Goal: Information Seeking & Learning: Learn about a topic

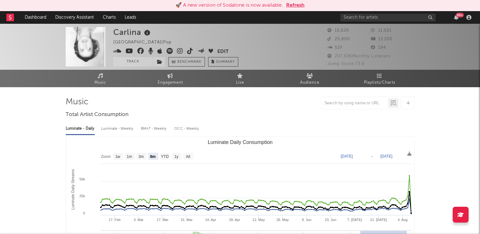
select select "6m"
click at [298, 6] on button "Refresh" at bounding box center [295, 6] width 18 height 8
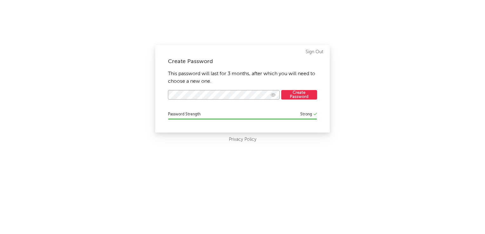
click at [271, 96] on icon "button" at bounding box center [273, 95] width 5 height 4
click at [301, 94] on button "Create Password" at bounding box center [299, 95] width 36 height 10
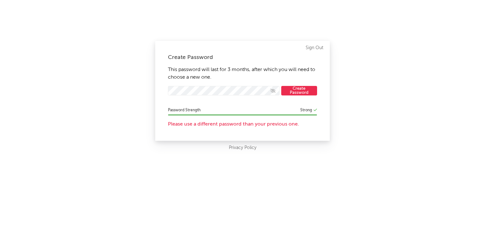
click at [343, 105] on div "Create Password This password will last for 3 months, after which you will need…" at bounding box center [242, 117] width 485 height 234
click at [298, 93] on button "Create Password" at bounding box center [299, 91] width 36 height 10
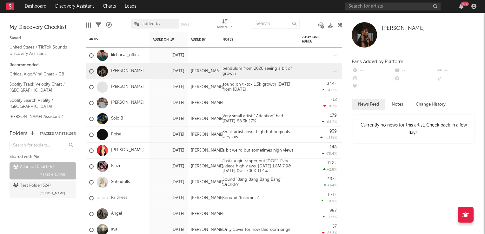
click at [340, 26] on icon at bounding box center [340, 25] width 5 height 5
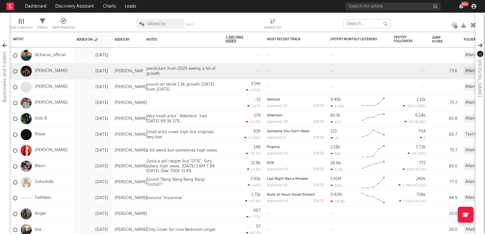
click at [357, 25] on input "text" at bounding box center [367, 24] width 48 height 10
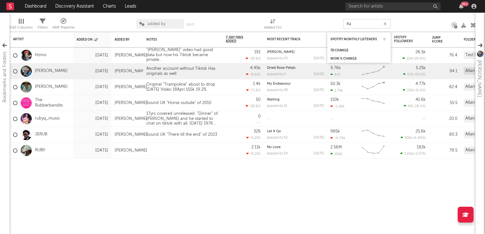
type input "r"
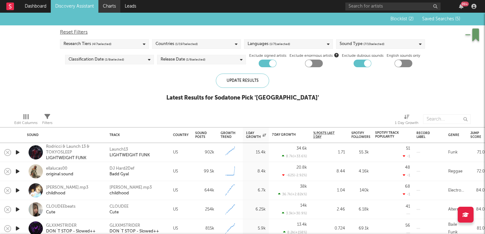
click at [115, 5] on link "Charts" at bounding box center [109, 6] width 22 height 13
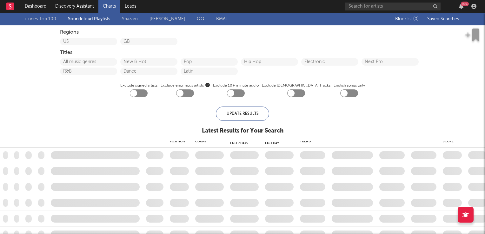
checkbox input "true"
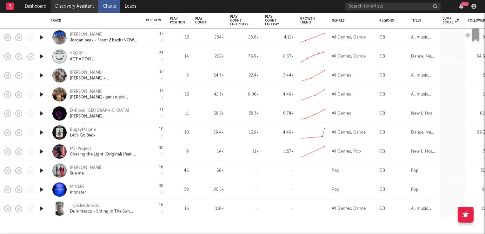
click at [64, 6] on link "Discovery Assistant" at bounding box center [75, 6] width 48 height 13
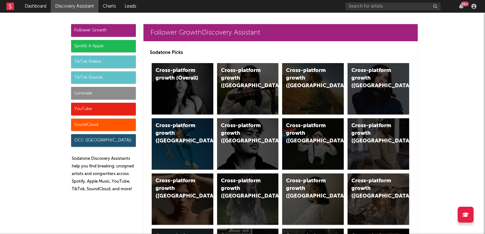
click at [97, 63] on div "TikTok Videos" at bounding box center [103, 62] width 65 height 13
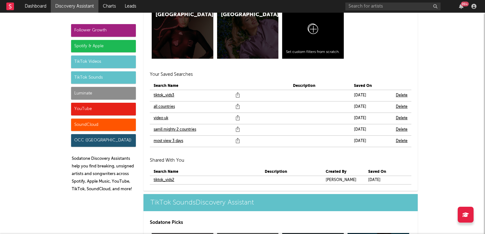
scroll to position [2225, 0]
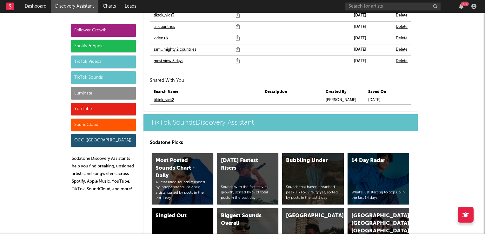
click at [162, 48] on link "samll mighty 2 countries" at bounding box center [175, 50] width 43 height 8
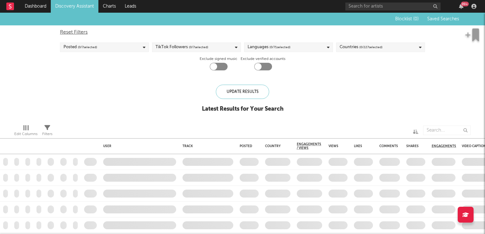
checkbox input "true"
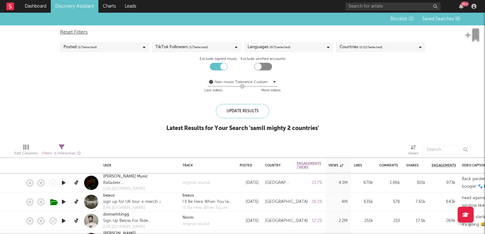
click at [63, 181] on icon "button" at bounding box center [63, 183] width 7 height 8
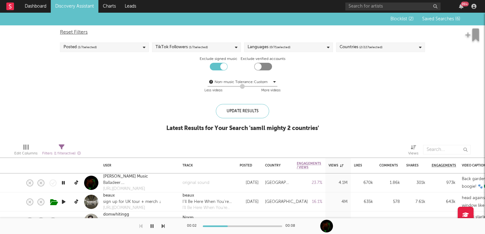
click at [63, 181] on icon "button" at bounding box center [63, 183] width 6 height 8
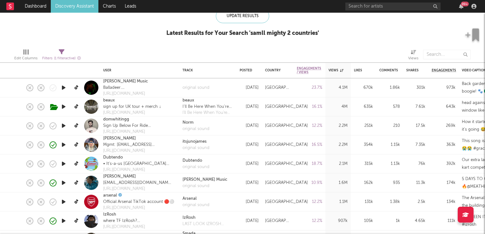
click at [64, 147] on icon "button" at bounding box center [63, 145] width 7 height 8
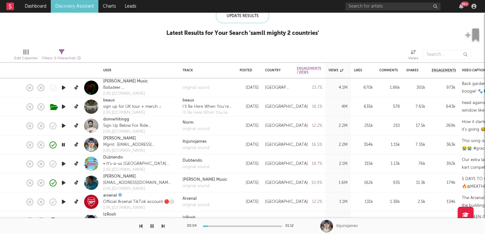
click at [64, 147] on icon "button" at bounding box center [63, 145] width 6 height 8
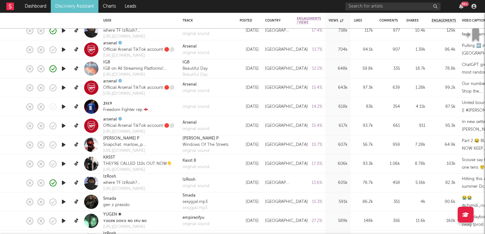
click at [64, 164] on icon "button" at bounding box center [63, 164] width 7 height 8
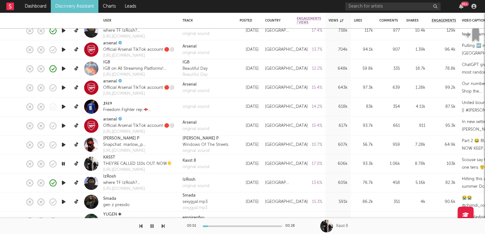
click at [64, 164] on icon "button" at bounding box center [63, 164] width 6 height 8
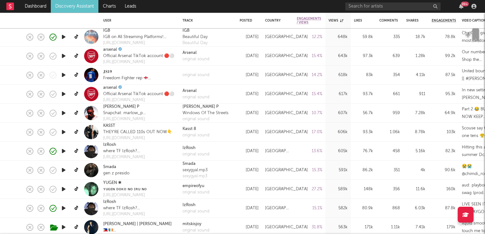
click at [64, 189] on icon "button" at bounding box center [63, 189] width 7 height 8
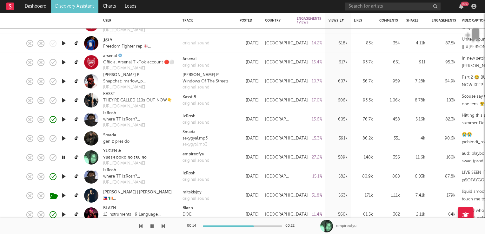
click at [61, 157] on icon "button" at bounding box center [63, 158] width 6 height 8
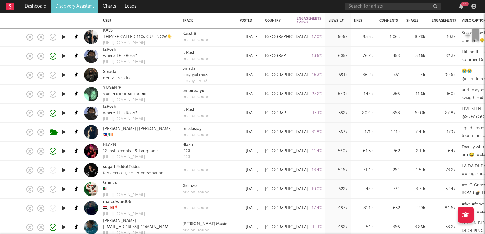
click at [63, 191] on icon "button" at bounding box center [63, 189] width 7 height 8
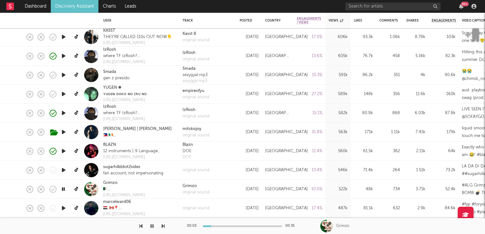
click at [63, 191] on icon "button" at bounding box center [63, 189] width 6 height 8
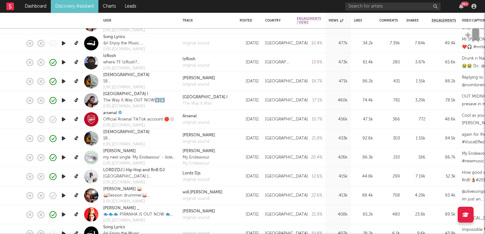
click at [64, 157] on icon "button" at bounding box center [63, 158] width 7 height 8
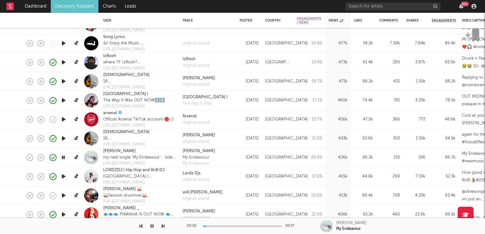
click at [64, 157] on icon "button" at bounding box center [63, 158] width 6 height 8
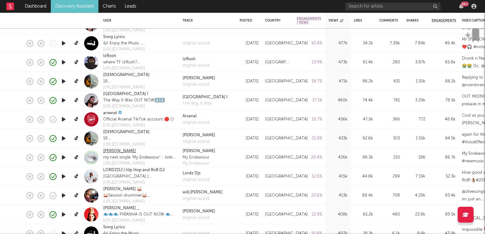
click at [114, 152] on link "Ruby Roberts" at bounding box center [119, 151] width 33 height 6
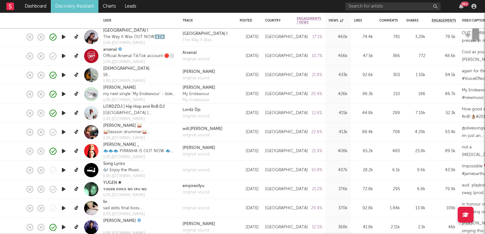
click at [64, 151] on icon "button" at bounding box center [63, 151] width 7 height 8
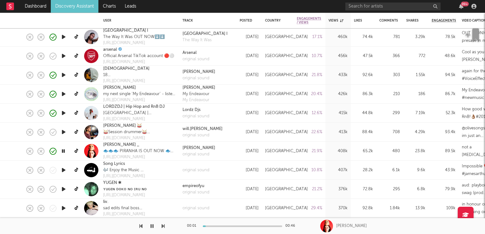
click at [64, 151] on icon "button" at bounding box center [63, 151] width 6 height 8
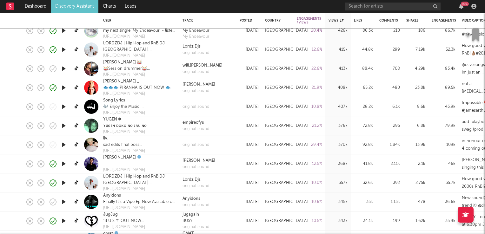
click at [63, 165] on icon "button" at bounding box center [63, 164] width 7 height 8
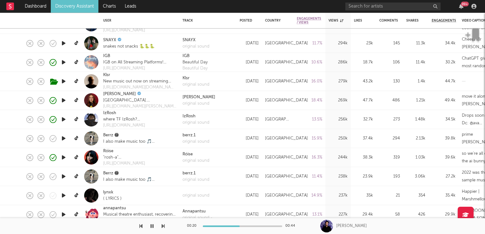
click at [63, 157] on icon "button" at bounding box center [63, 158] width 7 height 8
click at [63, 157] on icon "button" at bounding box center [63, 158] width 6 height 8
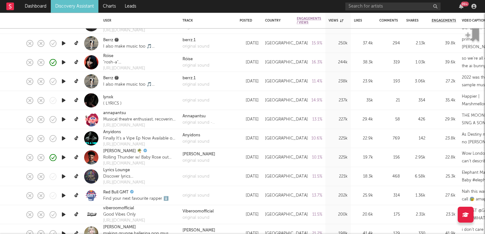
click at [62, 158] on icon "button" at bounding box center [63, 158] width 7 height 8
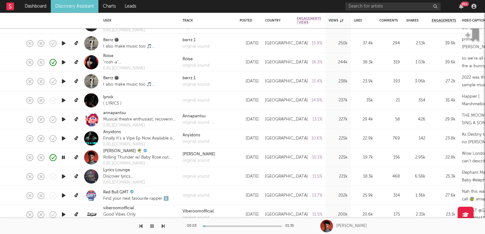
click at [62, 158] on icon "button" at bounding box center [63, 158] width 6 height 8
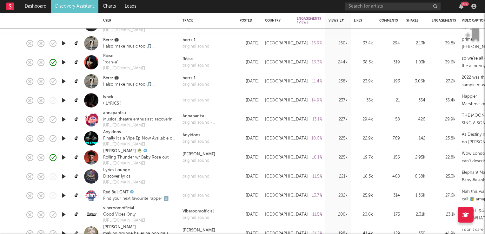
click at [62, 158] on icon "button" at bounding box center [63, 158] width 7 height 8
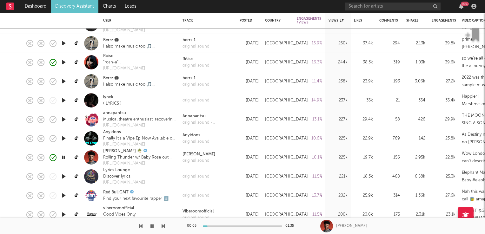
click at [63, 157] on icon "button" at bounding box center [63, 158] width 6 height 8
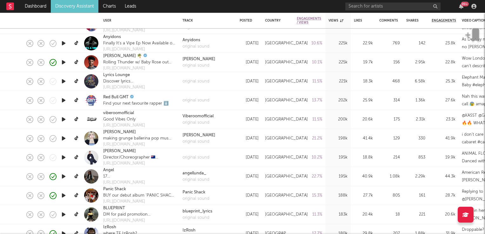
click at [63, 138] on icon "button" at bounding box center [63, 139] width 7 height 8
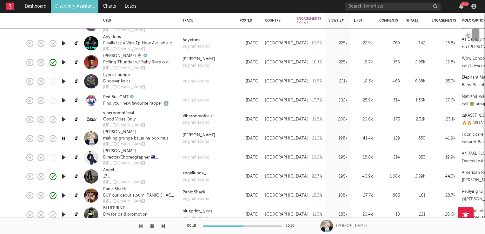
click at [62, 177] on icon "button" at bounding box center [63, 177] width 7 height 8
click at [126, 134] on link "Valerie Rose" at bounding box center [119, 132] width 33 height 6
click at [62, 176] on icon "button" at bounding box center [63, 177] width 6 height 8
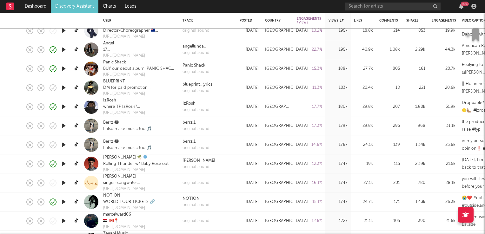
click at [63, 127] on icon "button" at bounding box center [63, 126] width 7 height 8
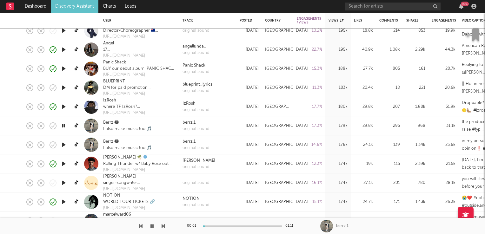
click at [63, 127] on icon "button" at bounding box center [63, 126] width 6 height 8
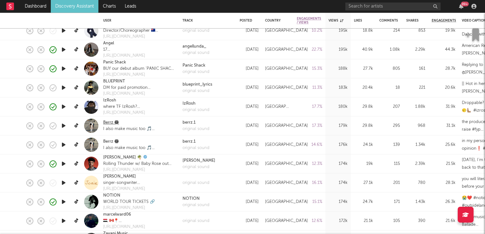
click at [106, 123] on link "Berrz " at bounding box center [111, 123] width 16 height 6
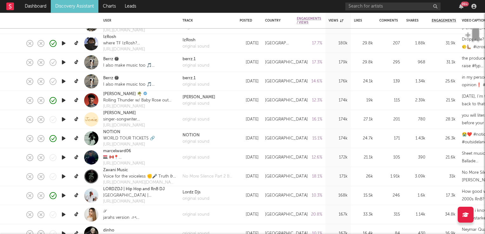
click at [65, 119] on icon "button" at bounding box center [63, 120] width 7 height 8
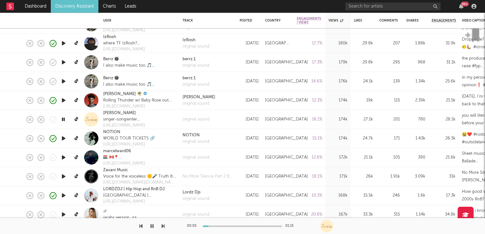
click at [64, 120] on icon "button" at bounding box center [63, 120] width 6 height 8
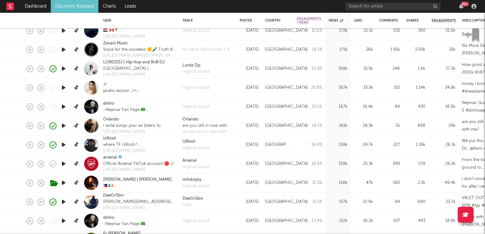
click at [64, 125] on icon "button" at bounding box center [63, 126] width 7 height 8
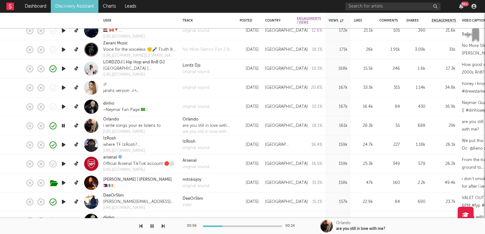
click at [64, 125] on icon "button" at bounding box center [63, 126] width 6 height 8
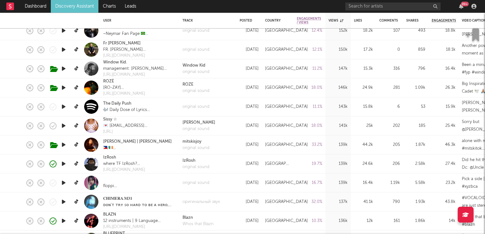
click at [64, 126] on icon "button" at bounding box center [63, 126] width 7 height 8
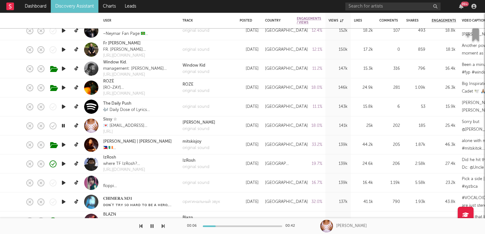
click at [64, 126] on icon "button" at bounding box center [63, 126] width 6 height 8
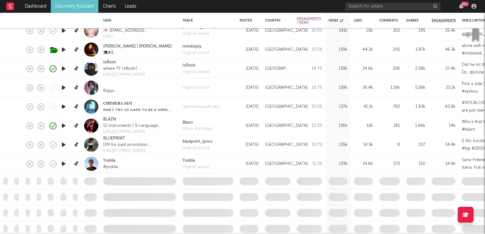
click at [64, 124] on icon "button" at bounding box center [63, 126] width 7 height 8
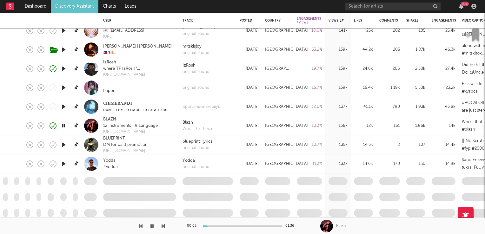
click at [112, 121] on link "BLAZN" at bounding box center [109, 120] width 13 height 6
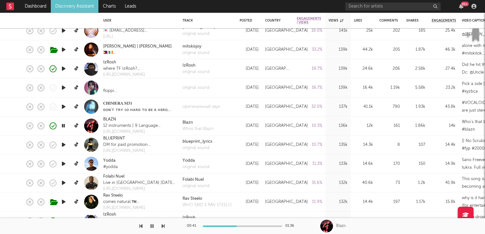
click at [64, 126] on icon "button" at bounding box center [63, 126] width 6 height 8
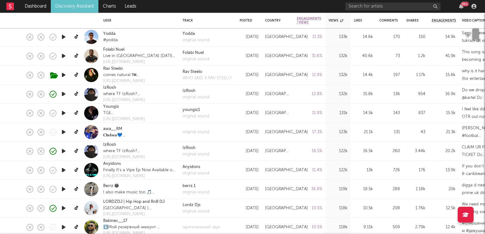
click at [64, 171] on icon "button" at bounding box center [63, 170] width 7 height 8
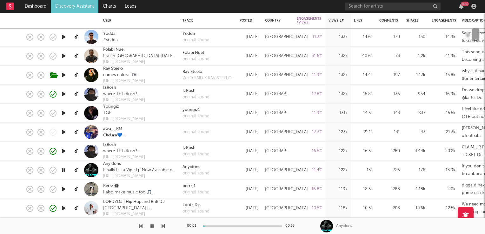
click at [64, 171] on icon "button" at bounding box center [63, 170] width 6 height 8
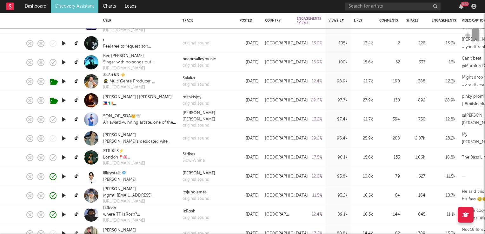
click at [62, 158] on icon "button" at bounding box center [63, 158] width 7 height 8
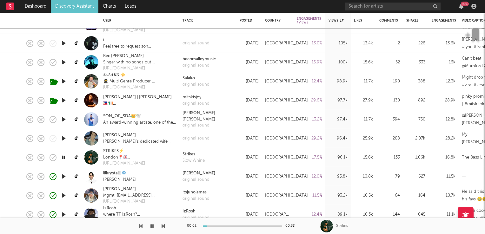
click at [62, 158] on icon "button" at bounding box center [63, 158] width 6 height 8
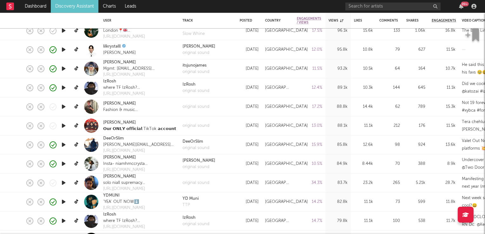
click at [65, 164] on icon "button" at bounding box center [63, 164] width 7 height 8
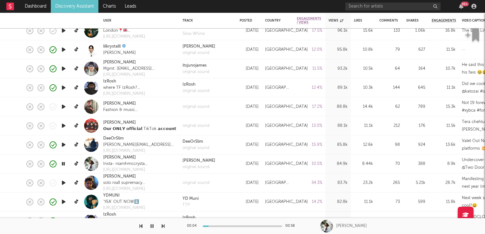
click at [65, 164] on icon "button" at bounding box center [63, 164] width 6 height 8
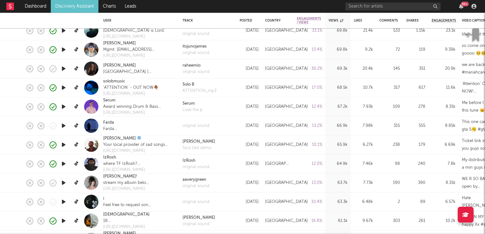
click at [62, 183] on icon "button" at bounding box center [63, 183] width 7 height 8
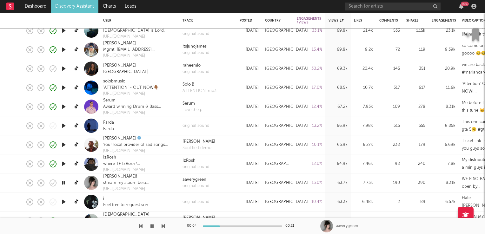
click at [64, 183] on icon "button" at bounding box center [63, 183] width 6 height 8
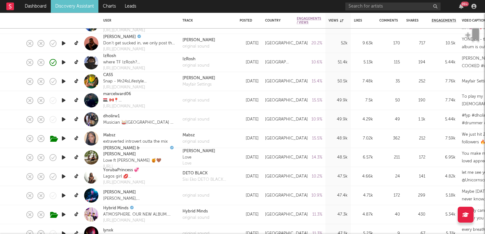
click at [63, 157] on icon "button" at bounding box center [63, 158] width 7 height 8
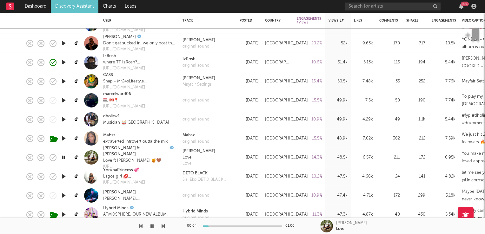
click at [63, 157] on icon "button" at bounding box center [63, 158] width 6 height 8
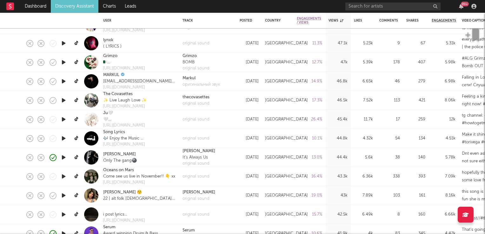
click at [64, 196] on icon "button" at bounding box center [63, 196] width 7 height 8
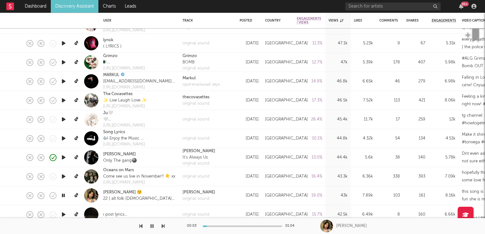
click at [64, 196] on icon "button" at bounding box center [63, 196] width 6 height 8
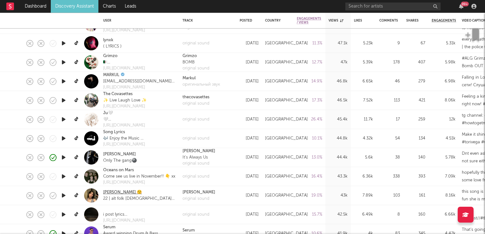
click at [111, 191] on link "ruby joyce 😚" at bounding box center [122, 193] width 39 height 6
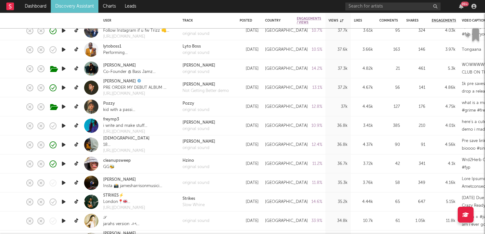
click at [65, 164] on icon "button" at bounding box center [63, 164] width 7 height 8
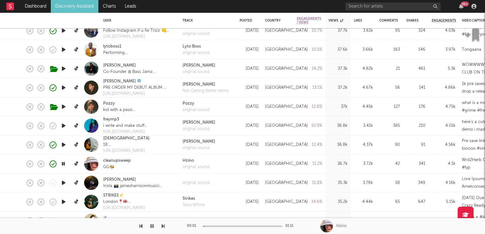
click at [65, 164] on icon "button" at bounding box center [63, 164] width 6 height 8
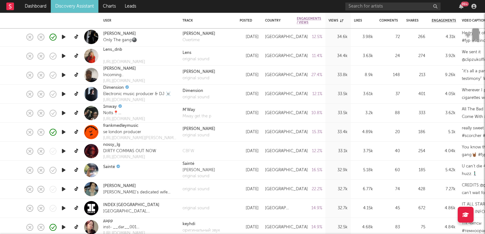
click at [63, 153] on icon "button" at bounding box center [63, 151] width 7 height 8
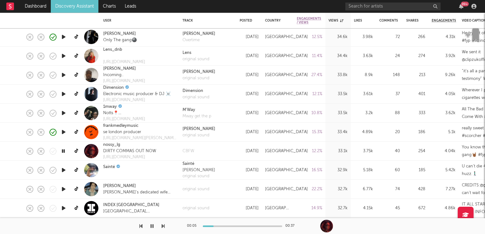
click at [63, 153] on icon "button" at bounding box center [63, 151] width 6 height 8
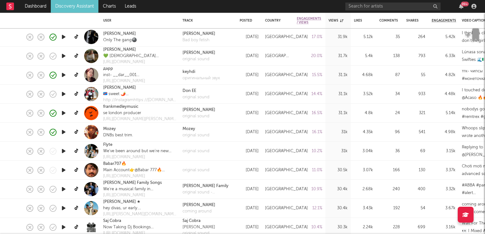
click at [63, 131] on icon "button" at bounding box center [63, 132] width 7 height 8
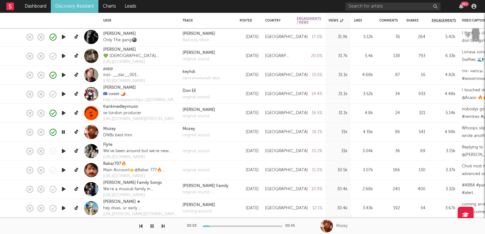
click at [63, 131] on icon "button" at bounding box center [63, 132] width 6 height 8
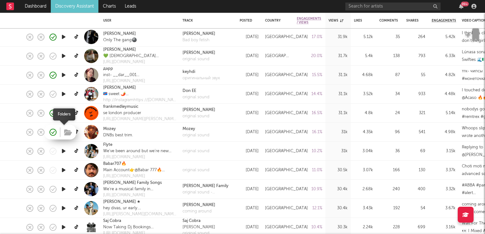
click at [69, 134] on icon "button" at bounding box center [68, 132] width 8 height 7
click at [108, 127] on link "Mozey" at bounding box center [109, 129] width 13 height 6
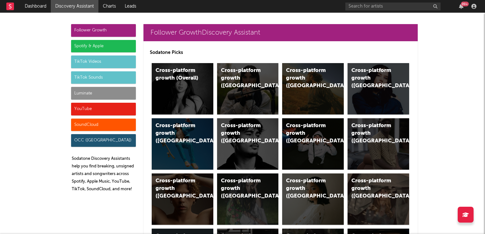
click at [100, 75] on div "TikTok Sounds" at bounding box center [103, 77] width 65 height 13
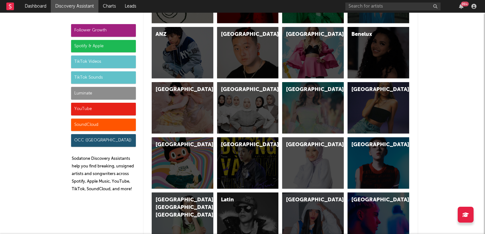
scroll to position [2313, 0]
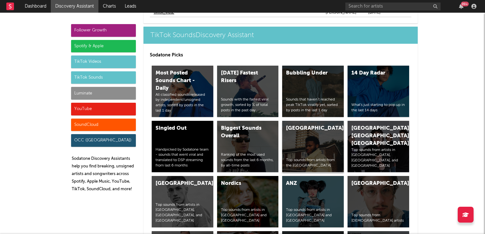
click at [307, 149] on div "United Kingdom Top sounds from artists from the United Kingdom" at bounding box center [313, 146] width 62 height 51
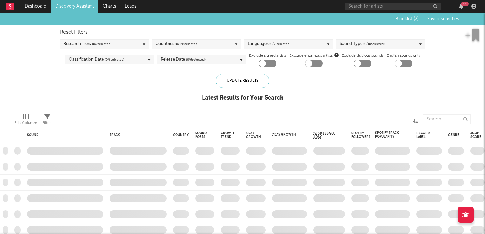
checkbox input "true"
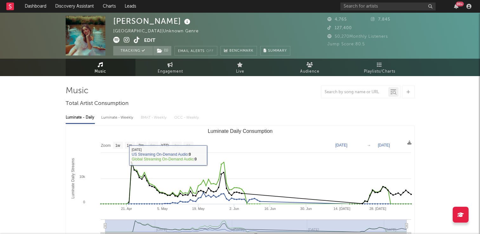
select select "1w"
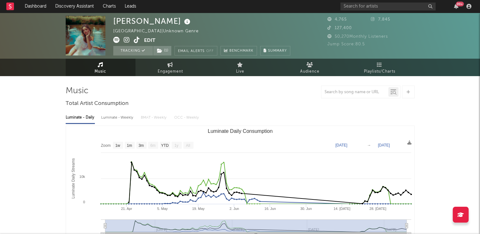
click at [136, 41] on icon at bounding box center [137, 40] width 6 height 6
click at [165, 70] on span "Engagement" at bounding box center [170, 72] width 25 height 8
select select "1w"
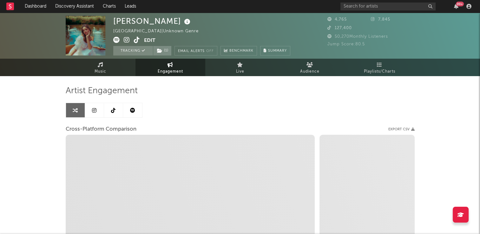
click at [112, 110] on icon at bounding box center [113, 110] width 4 height 5
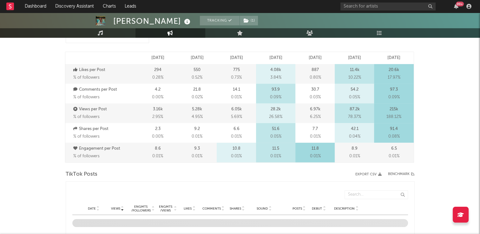
select select "6m"
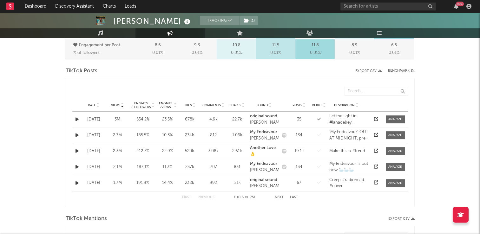
scroll to position [286, 0]
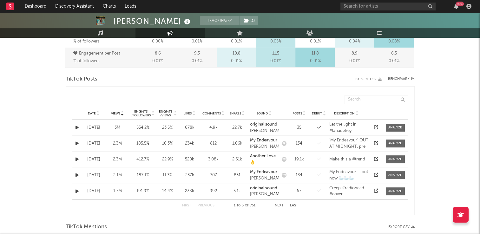
click at [98, 111] on icon at bounding box center [98, 112] width 3 height 3
click at [76, 176] on icon "button" at bounding box center [77, 175] width 3 height 4
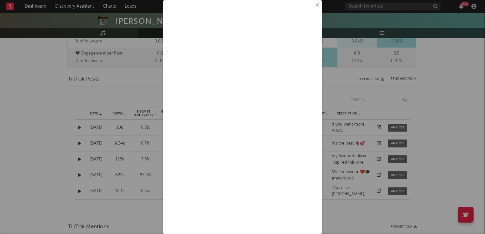
click at [314, 7] on button "×" at bounding box center [316, 5] width 7 height 7
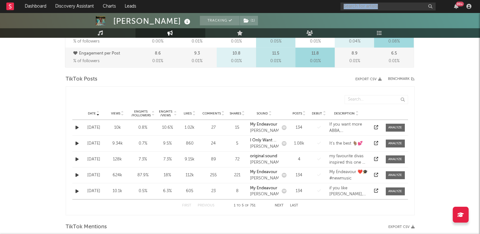
click at [314, 7] on nav "Dashboard Discovery Assistant Charts Leads 99 +" at bounding box center [240, 6] width 480 height 13
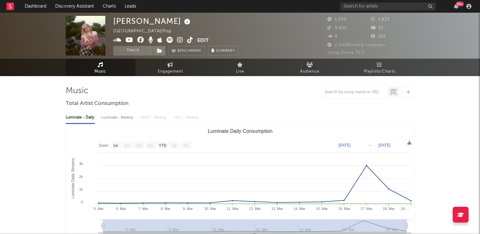
select select "1w"
click at [130, 51] on button "Track" at bounding box center [133, 51] width 40 height 10
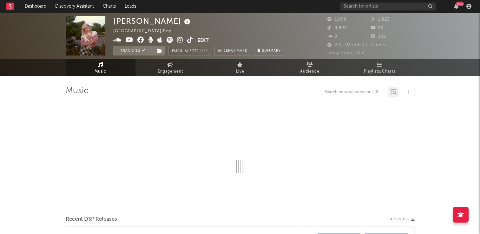
select select "1w"
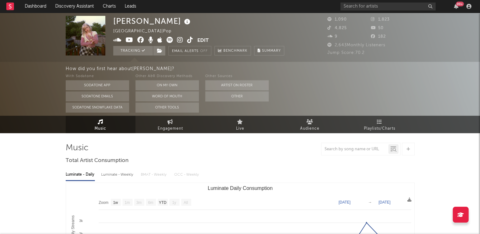
click at [189, 42] on icon at bounding box center [190, 40] width 6 height 6
select select "1w"
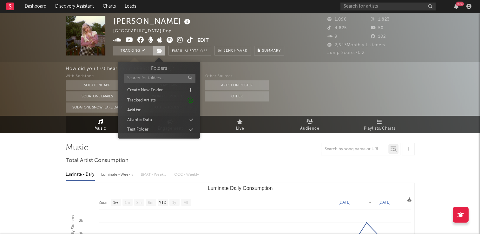
click at [160, 49] on icon at bounding box center [159, 51] width 5 height 4
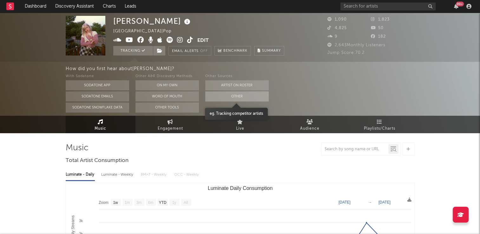
click at [240, 98] on button "Other" at bounding box center [237, 96] width 64 height 10
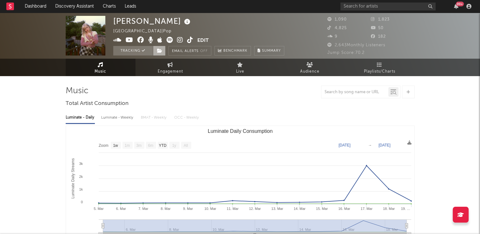
click at [158, 51] on icon at bounding box center [159, 51] width 5 height 4
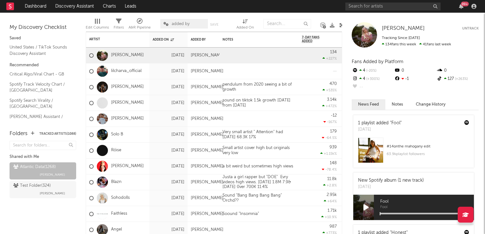
click at [340, 25] on icon at bounding box center [341, 25] width 5 height 5
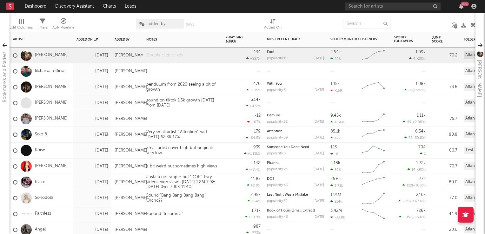
click at [163, 55] on div at bounding box center [182, 56] width 79 height 16
click at [172, 52] on div "Small artist fro Irland" at bounding box center [182, 56] width 79 height 16
click at [204, 53] on div "Small artist from Irland" at bounding box center [182, 56] width 79 height 16
click at [227, 80] on div "470 +535 %" at bounding box center [243, 87] width 35 height 16
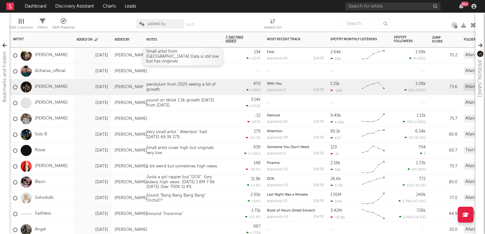
click at [162, 57] on div "Small artist from Irland Data is still low but has originals" at bounding box center [182, 57] width 79 height 18
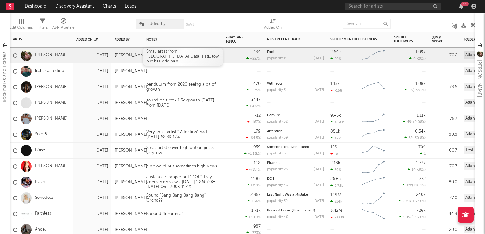
click at [162, 56] on div "Small artist from Irland Data is still low but has originals" at bounding box center [182, 57] width 79 height 18
click at [161, 59] on div "Small artist from Irland Data is still low but has originals" at bounding box center [182, 57] width 79 height 18
click at [160, 57] on div "Small artist from Irland Data is still low but has originals" at bounding box center [182, 57] width 79 height 18
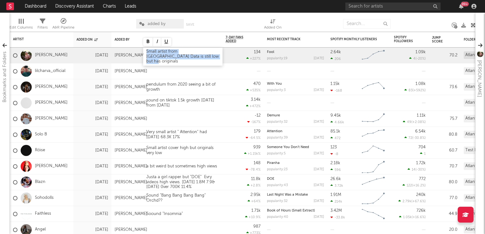
click at [160, 57] on div "Small artist from Irland Data is still low but has originals" at bounding box center [182, 57] width 79 height 18
click at [222, 78] on div at bounding box center [182, 72] width 79 height 16
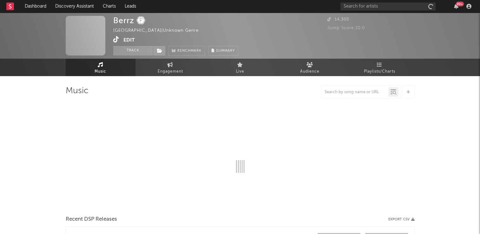
select select "1w"
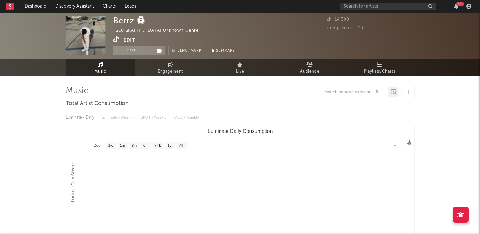
click at [115, 42] on icon at bounding box center [116, 39] width 6 height 6
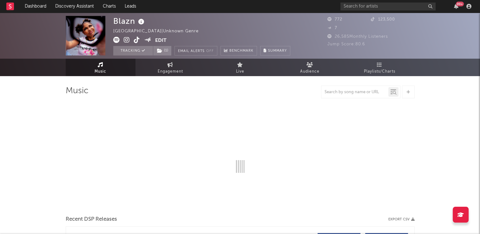
select select "1w"
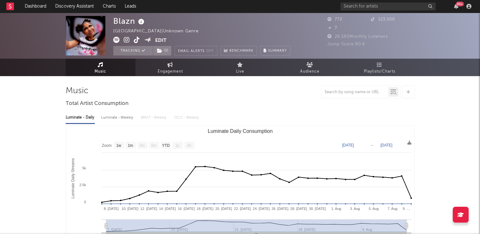
click at [137, 42] on icon at bounding box center [137, 40] width 6 height 6
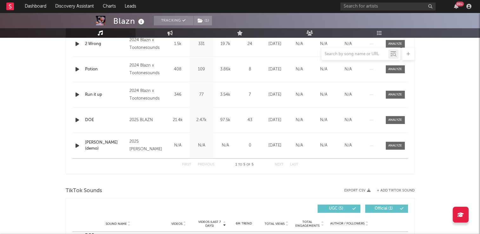
scroll to position [127, 0]
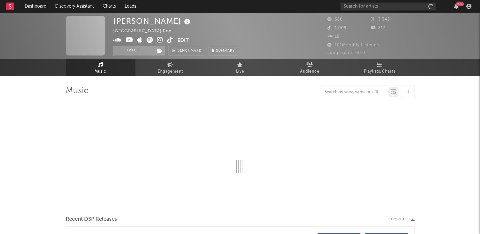
select select "6m"
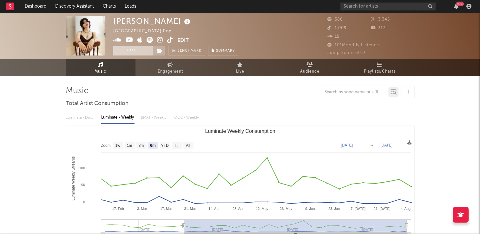
click at [138, 49] on button "Track" at bounding box center [133, 51] width 40 height 10
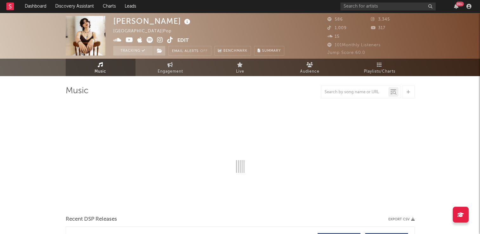
select select "6m"
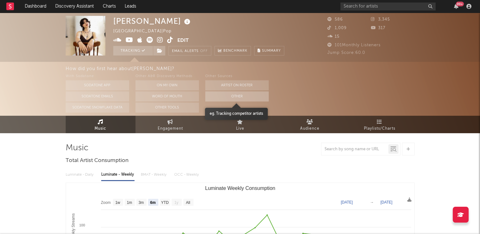
click at [221, 98] on button "Other" at bounding box center [237, 96] width 64 height 10
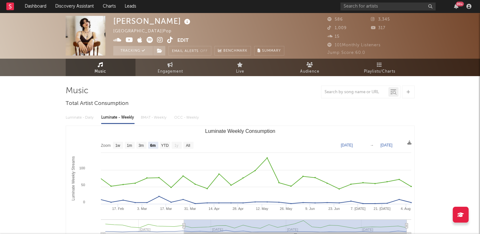
click at [171, 41] on icon at bounding box center [170, 40] width 6 height 6
click at [158, 51] on icon at bounding box center [159, 51] width 5 height 4
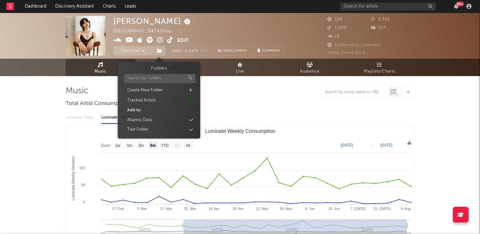
click at [198, 31] on div "[PERSON_NAME] [GEOGRAPHIC_DATA] | Pop Edit Tracking Email Alerts Off Benchmark …" at bounding box center [198, 36] width 171 height 40
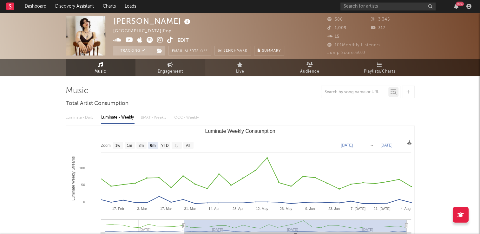
click at [164, 67] on link "Engagement" at bounding box center [171, 67] width 70 height 17
select select "1w"
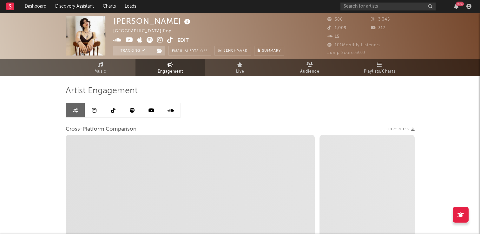
click at [111, 112] on icon at bounding box center [113, 110] width 4 height 5
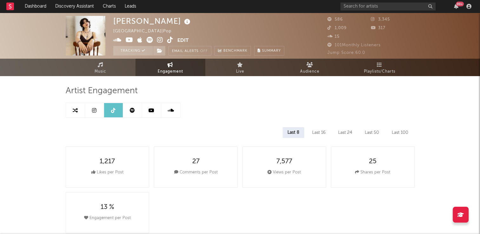
select select "6m"
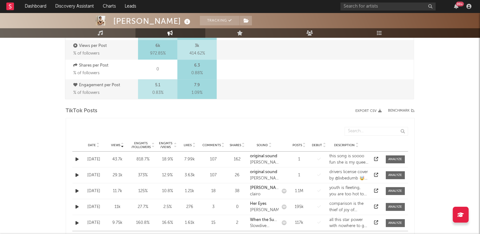
scroll to position [286, 0]
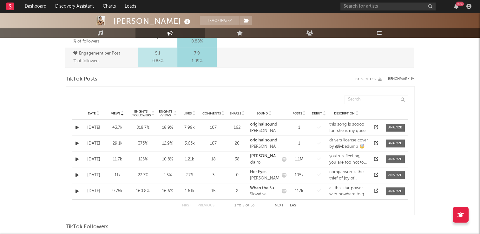
click at [97, 111] on icon at bounding box center [98, 112] width 3 height 3
click at [280, 205] on button "Next" at bounding box center [279, 205] width 9 height 3
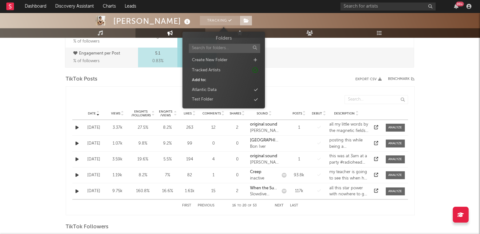
click at [244, 21] on icon at bounding box center [246, 20] width 5 height 4
click at [221, 99] on div "Test Folder" at bounding box center [223, 100] width 73 height 8
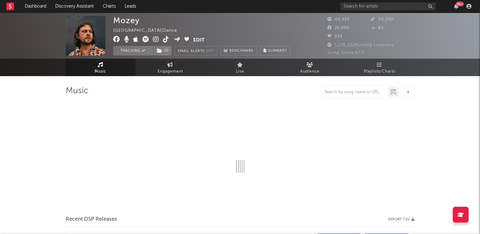
select select "6m"
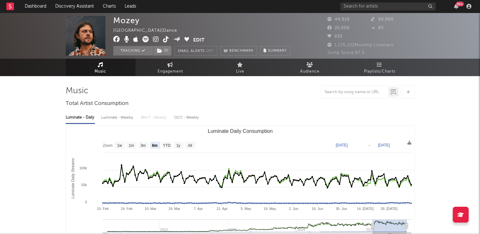
click at [114, 65] on link "Music" at bounding box center [101, 67] width 70 height 17
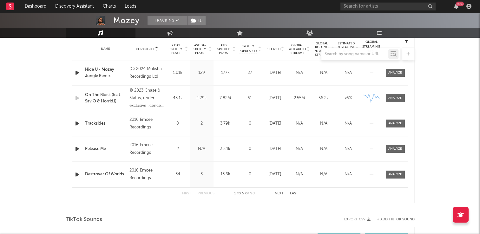
scroll to position [191, 0]
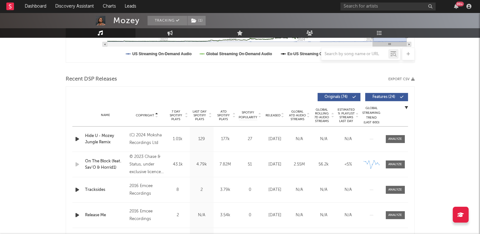
click at [156, 114] on icon at bounding box center [156, 114] width 3 height 3
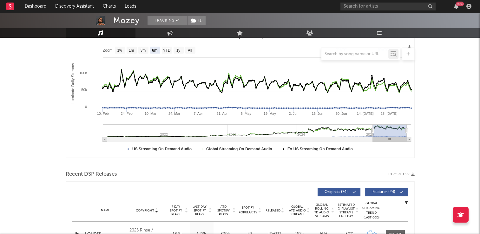
scroll to position [0, 0]
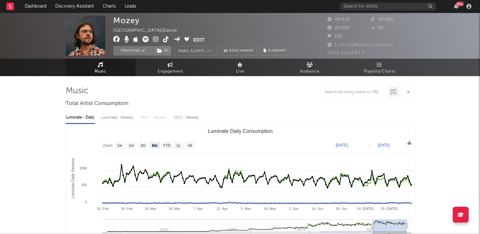
click at [166, 42] on icon at bounding box center [166, 39] width 6 height 6
